Goal: Find specific page/section: Find specific page/section

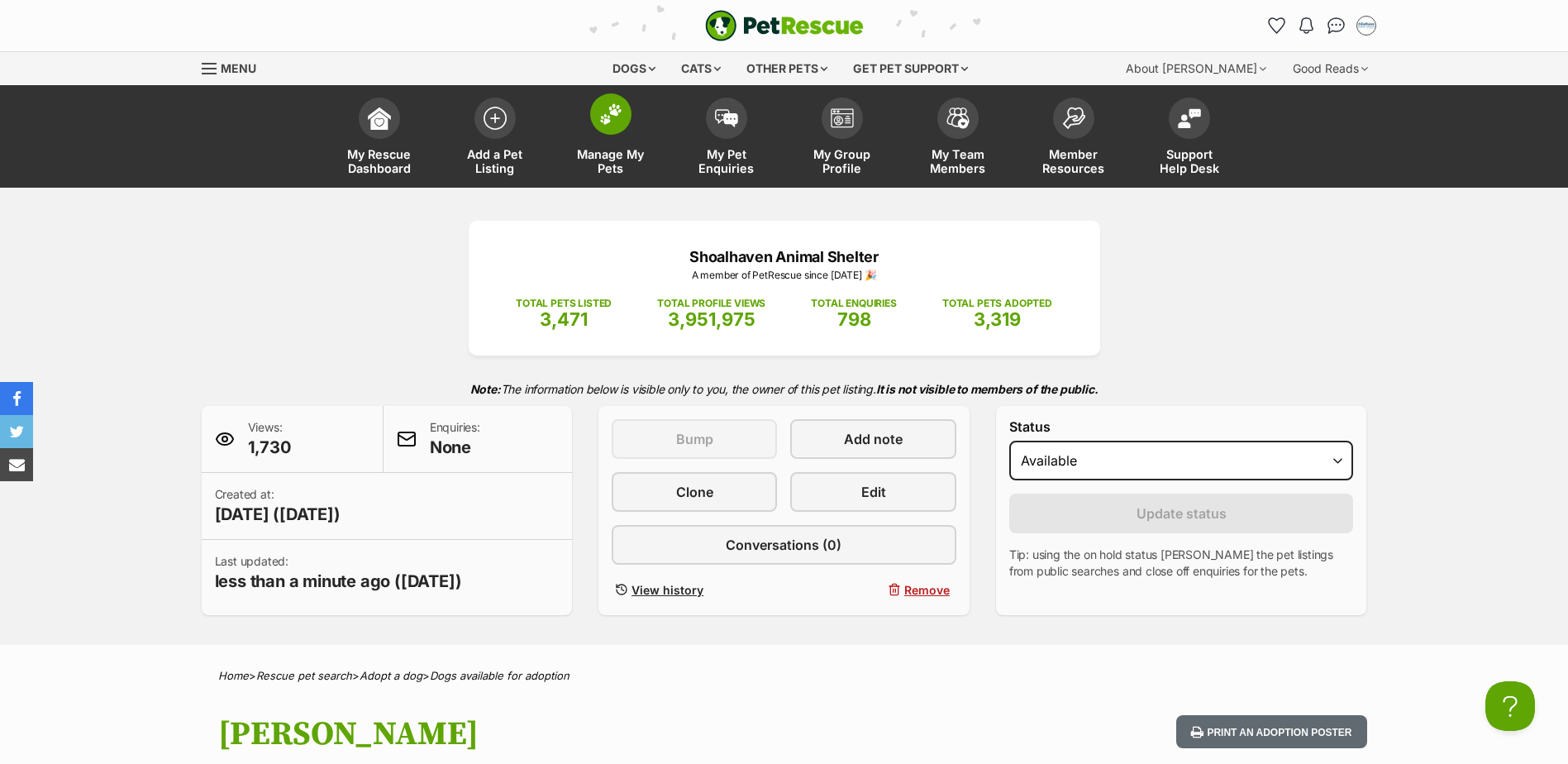
click at [602, 123] on img at bounding box center [610, 114] width 23 height 22
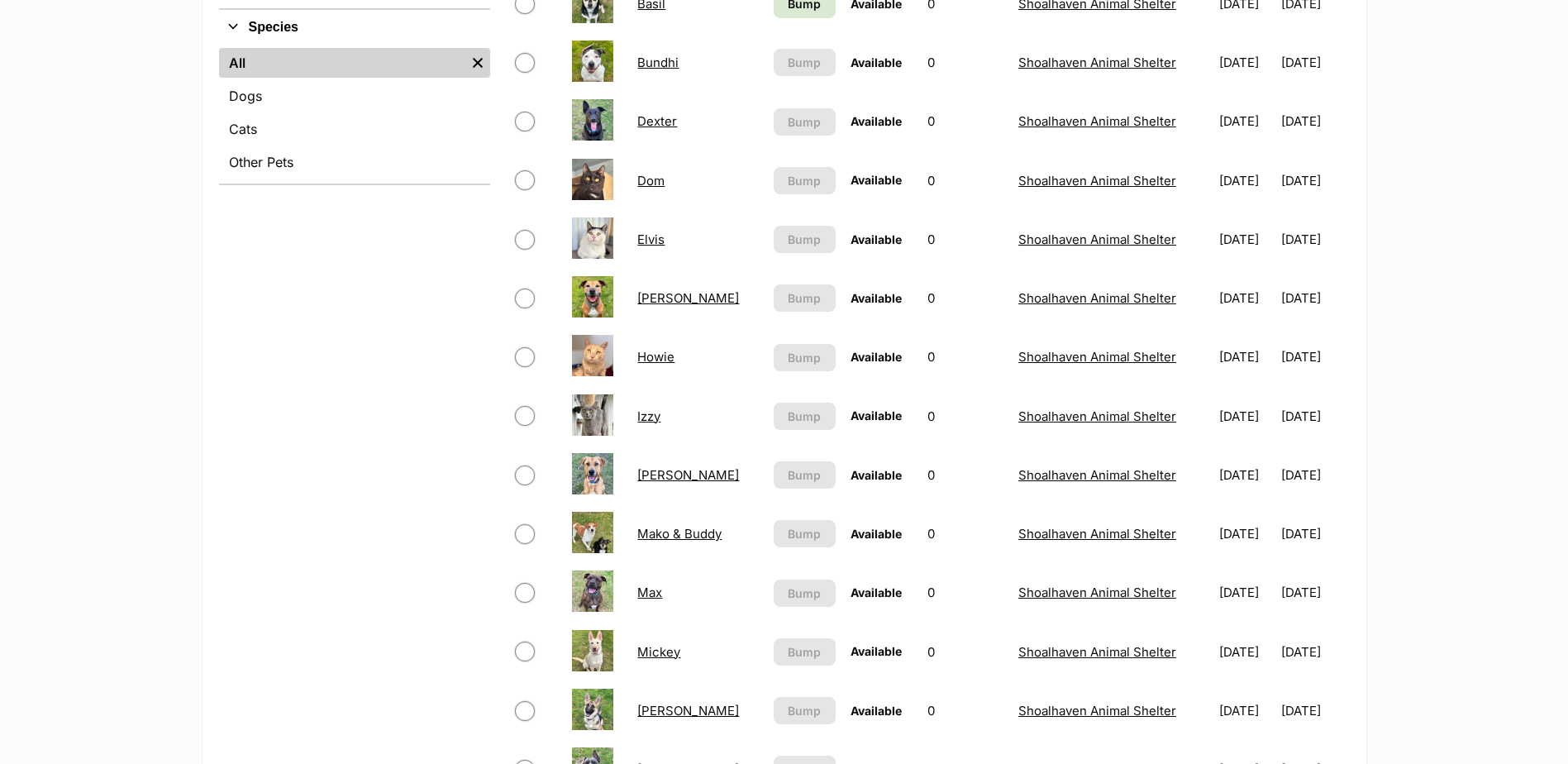
scroll to position [414, 0]
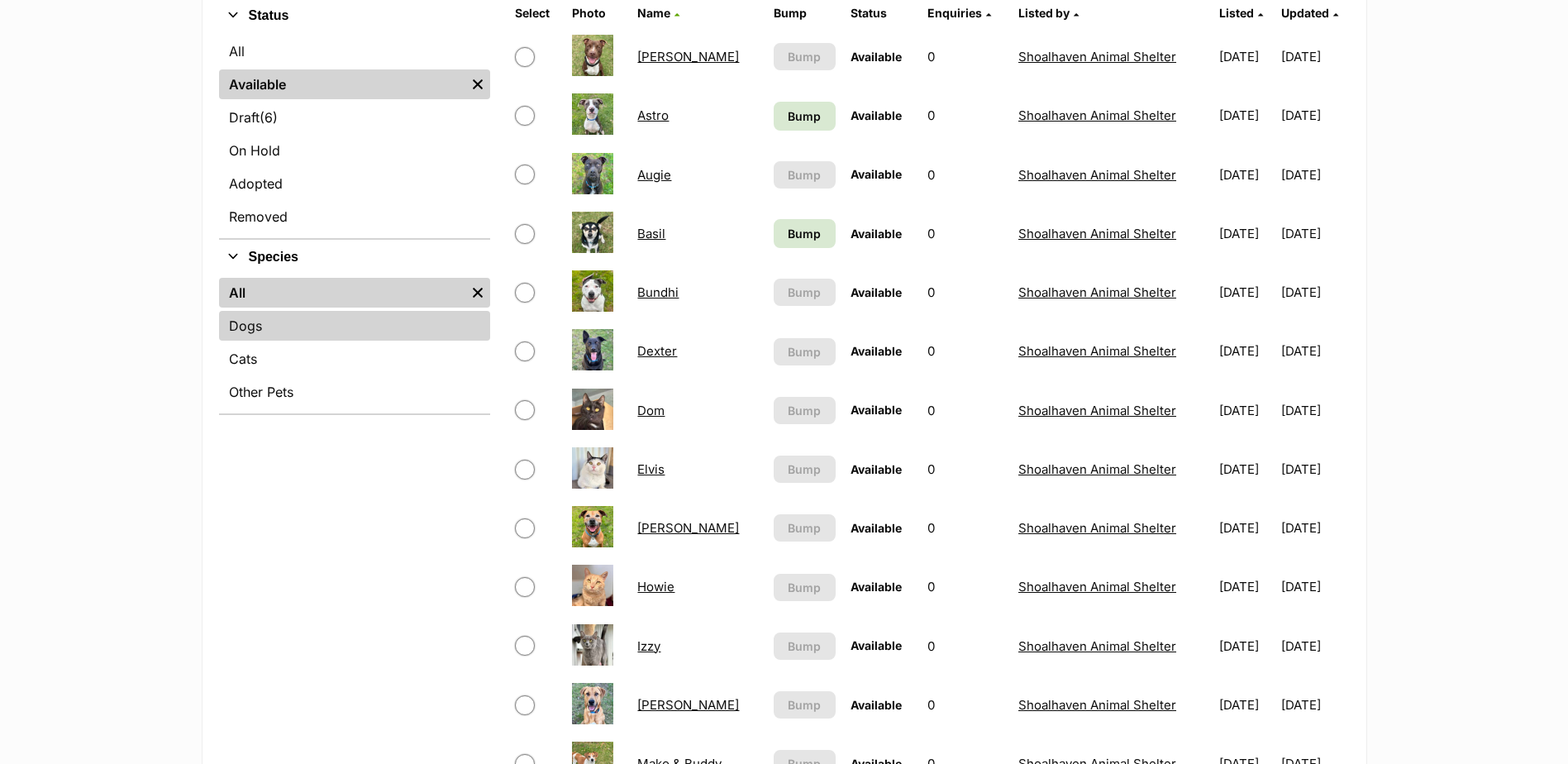
click at [260, 325] on link "Dogs" at bounding box center [354, 325] width 271 height 29
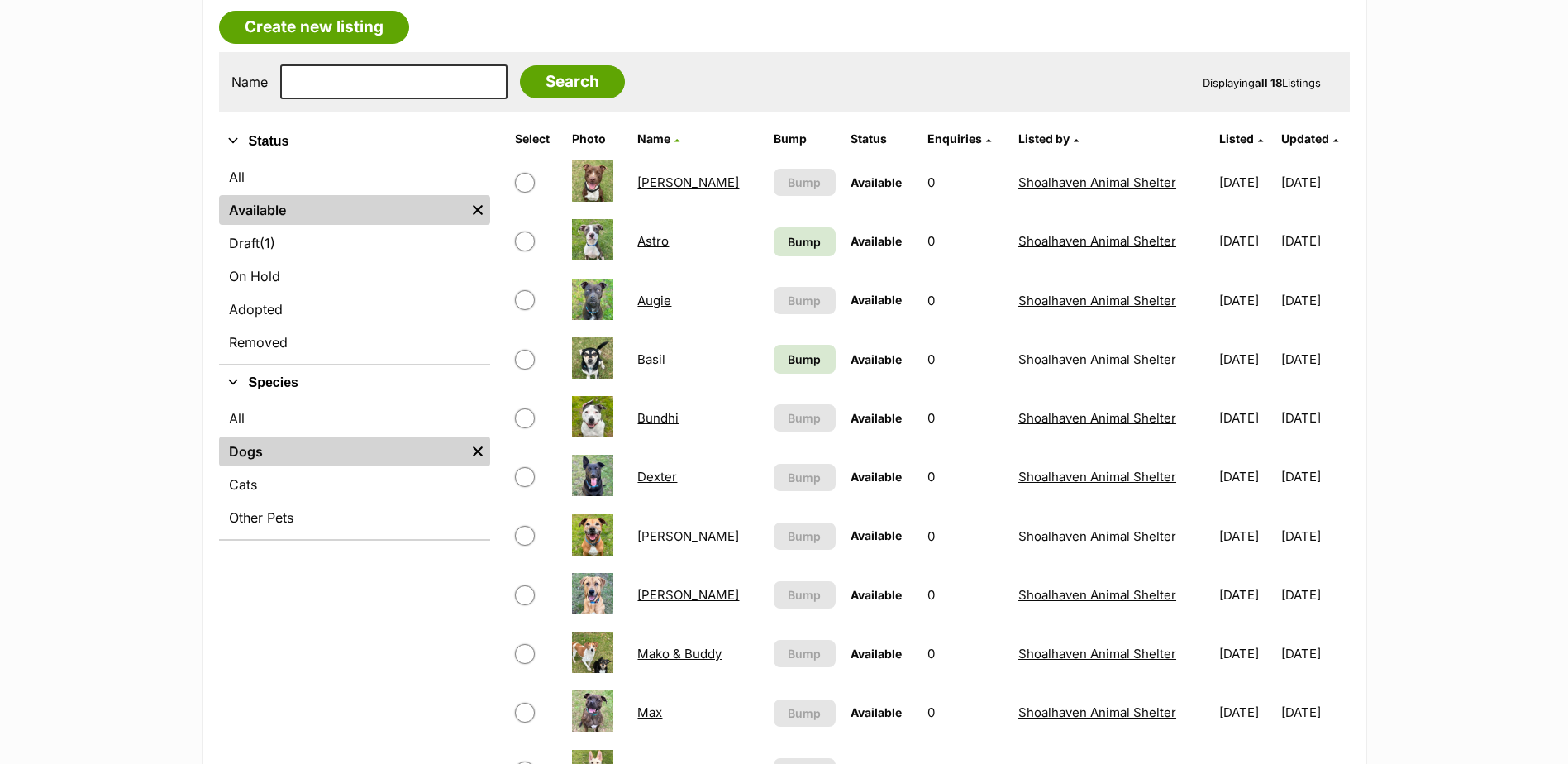
scroll to position [331, 0]
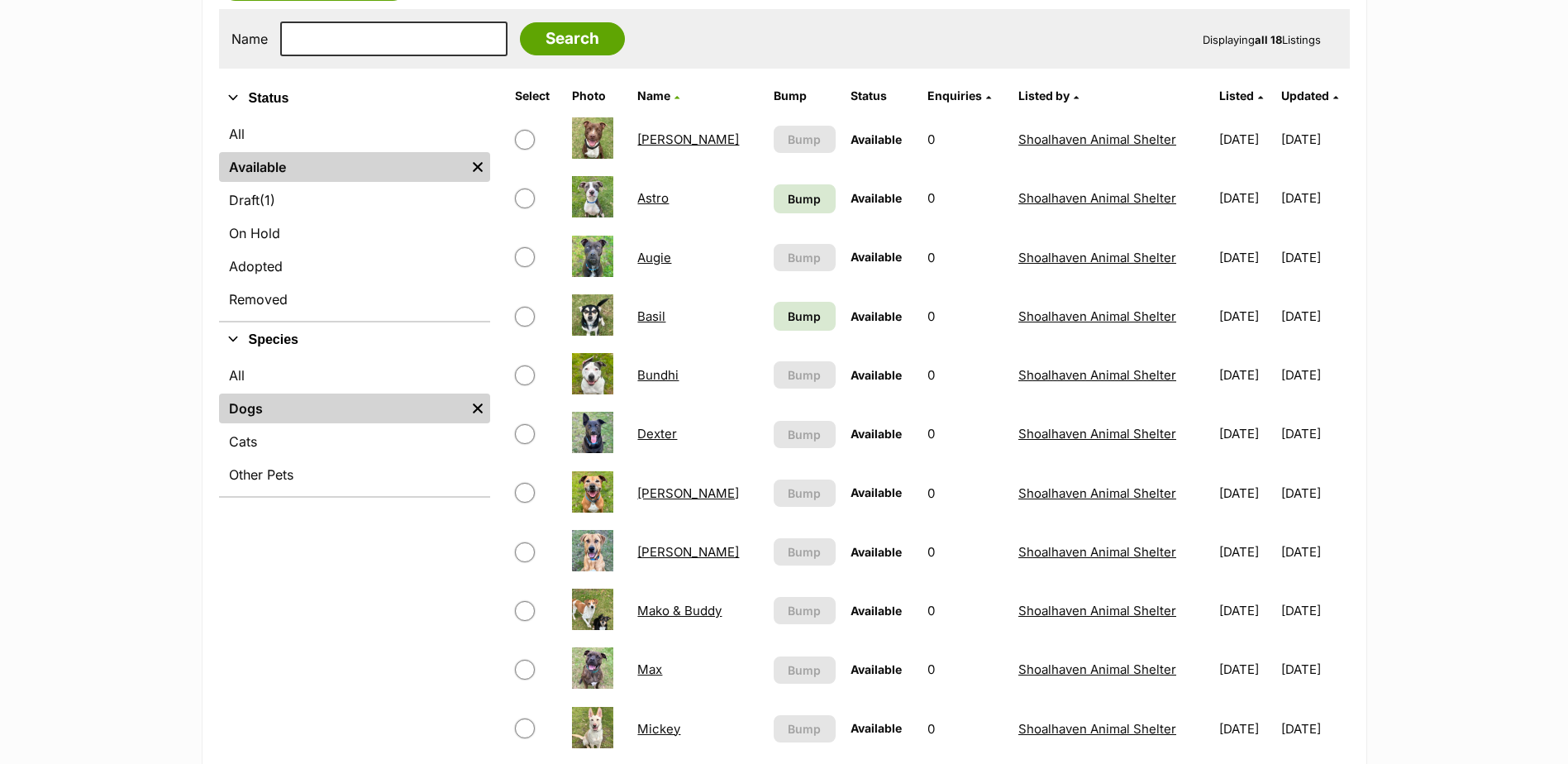
click at [662, 323] on link "Basil" at bounding box center [651, 316] width 29 height 16
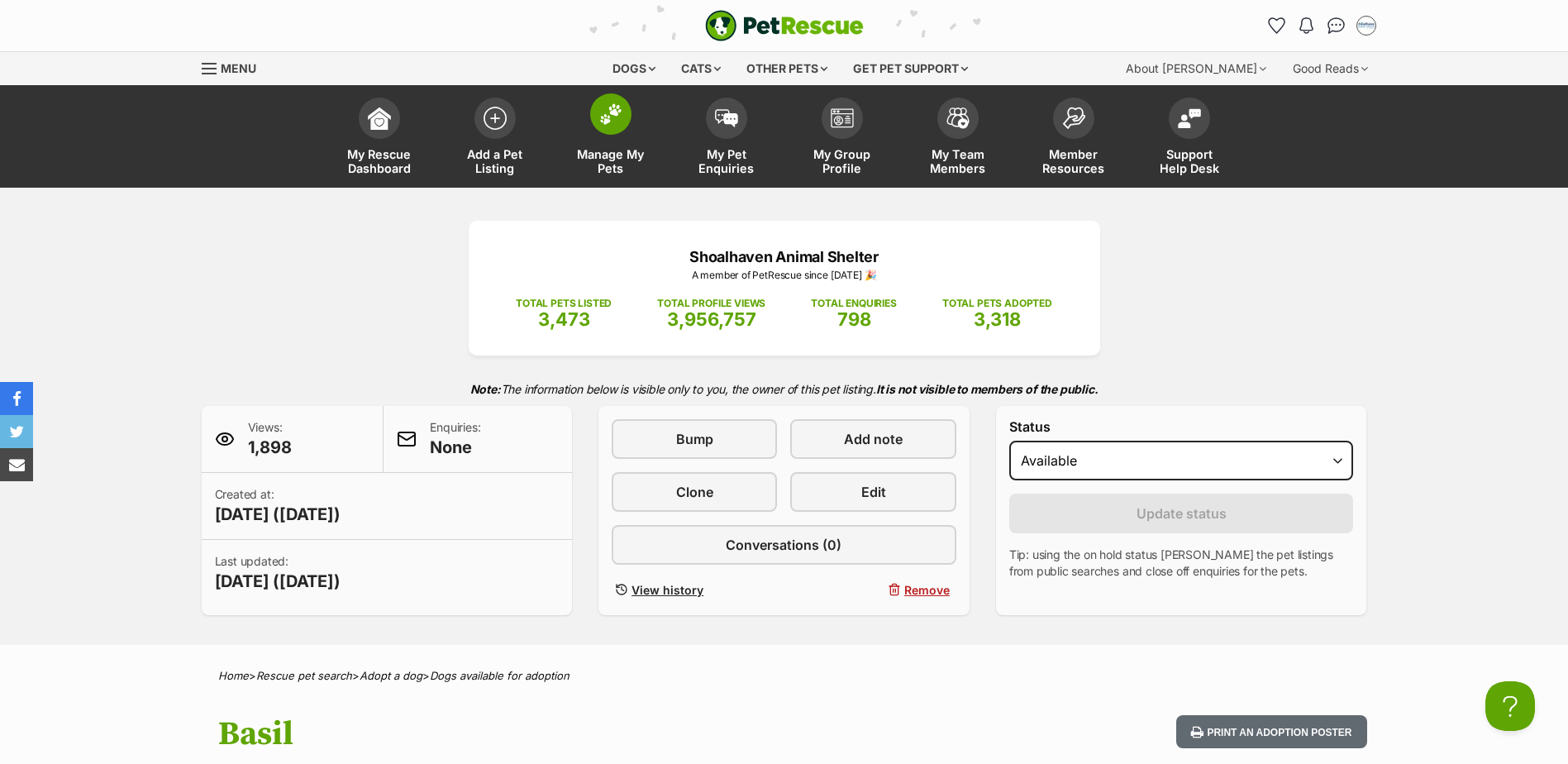
click at [612, 115] on img at bounding box center [610, 114] width 23 height 22
